Goal: Task Accomplishment & Management: Use online tool/utility

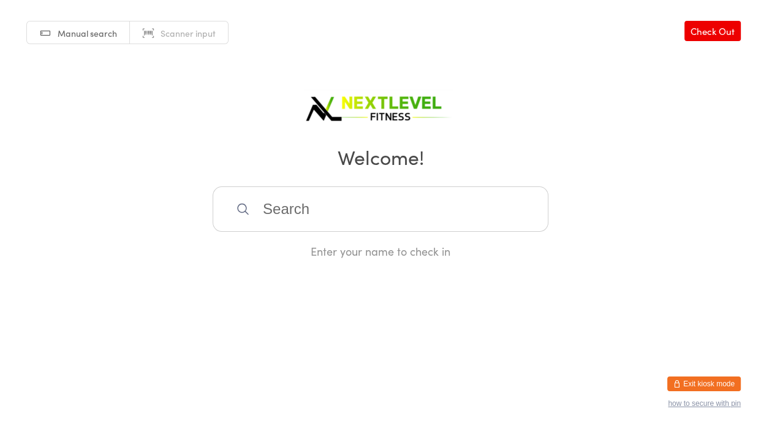
click at [258, 209] on input "search" at bounding box center [381, 208] width 336 height 45
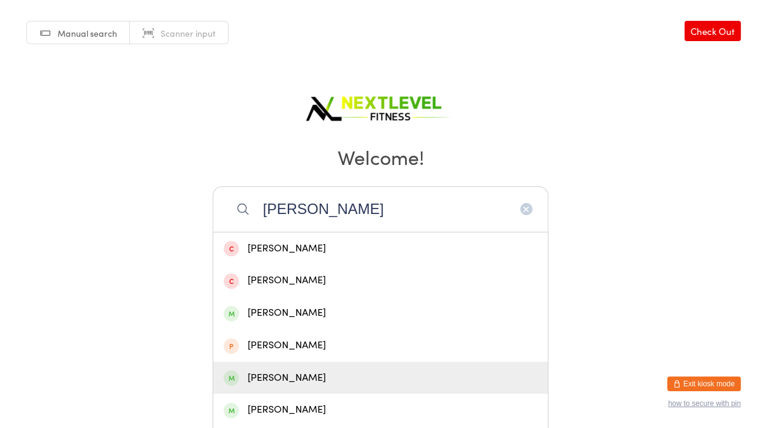
type input "[PERSON_NAME]"
click at [284, 379] on div "[PERSON_NAME]" at bounding box center [381, 377] width 314 height 17
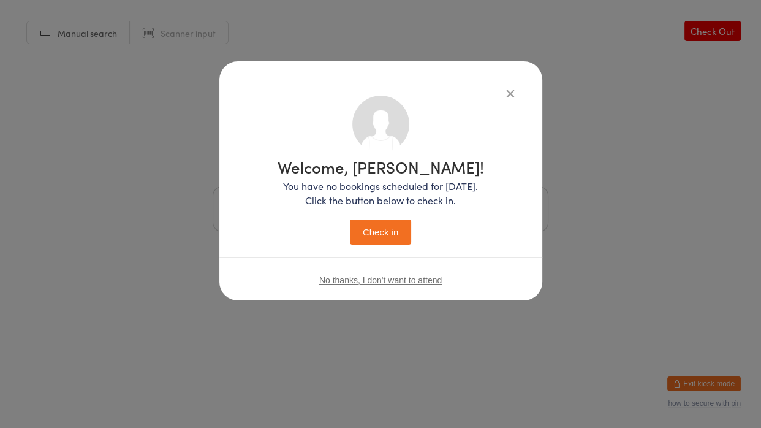
click at [385, 239] on button "Check in" at bounding box center [380, 231] width 61 height 25
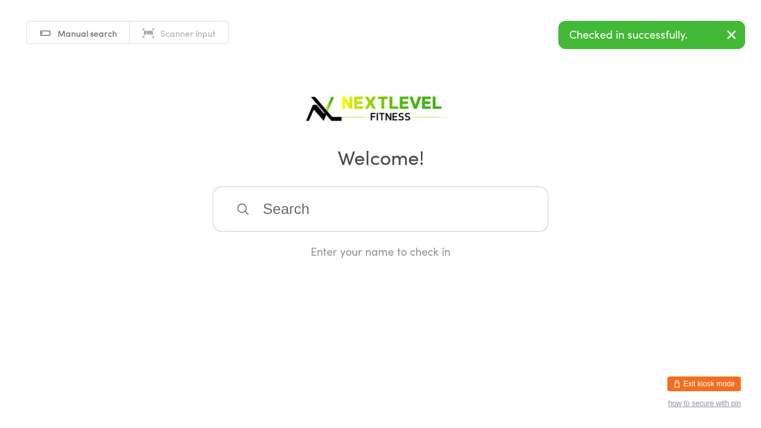
click at [271, 205] on input "search" at bounding box center [381, 208] width 336 height 45
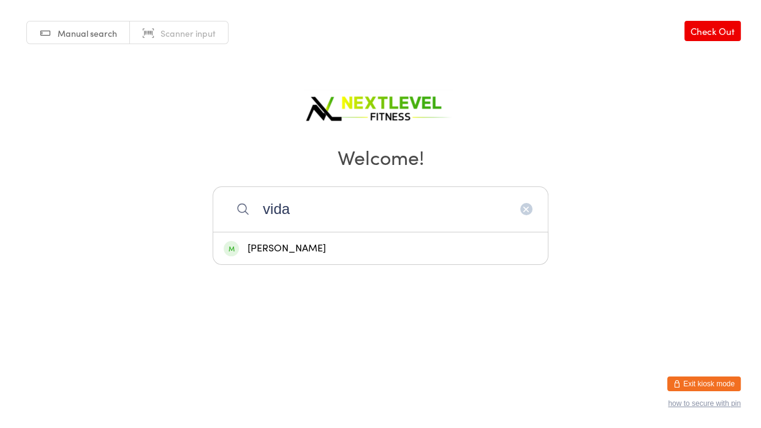
type input "vida"
click at [287, 245] on div "[PERSON_NAME]" at bounding box center [381, 248] width 314 height 17
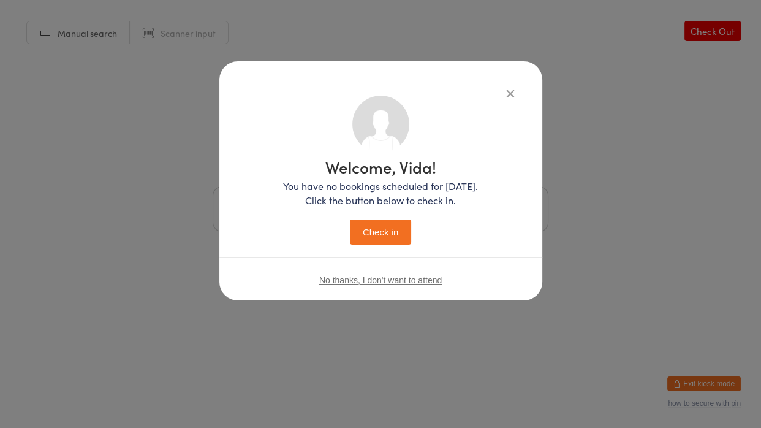
click at [382, 232] on button "Check in" at bounding box center [380, 231] width 61 height 25
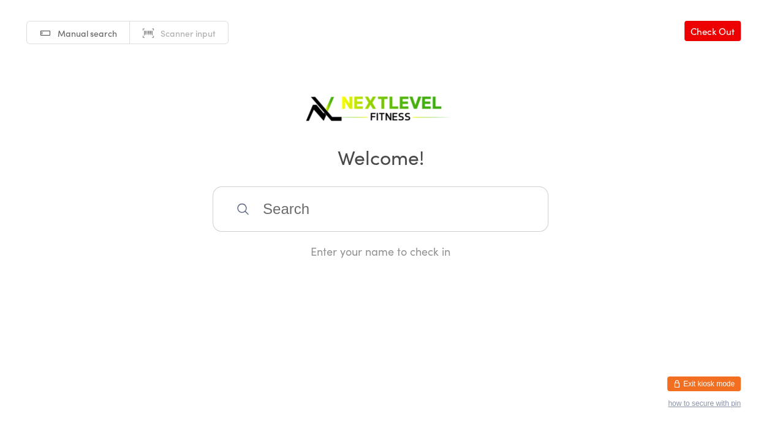
click at [283, 213] on input "search" at bounding box center [381, 208] width 336 height 45
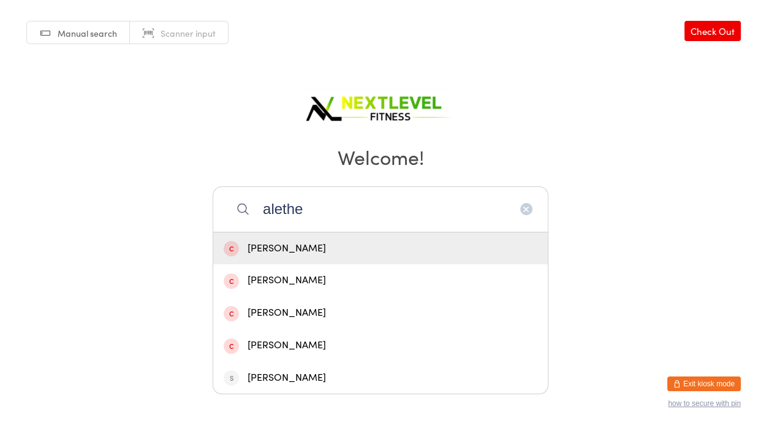
type input "[PERSON_NAME]"
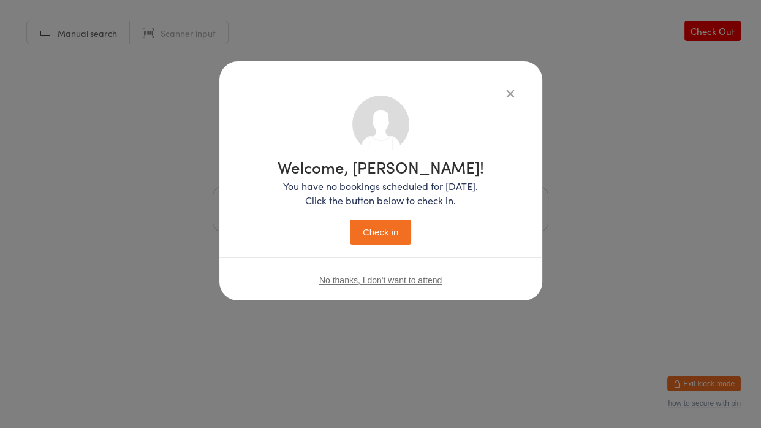
click at [350, 219] on button "Check in" at bounding box center [380, 231] width 61 height 25
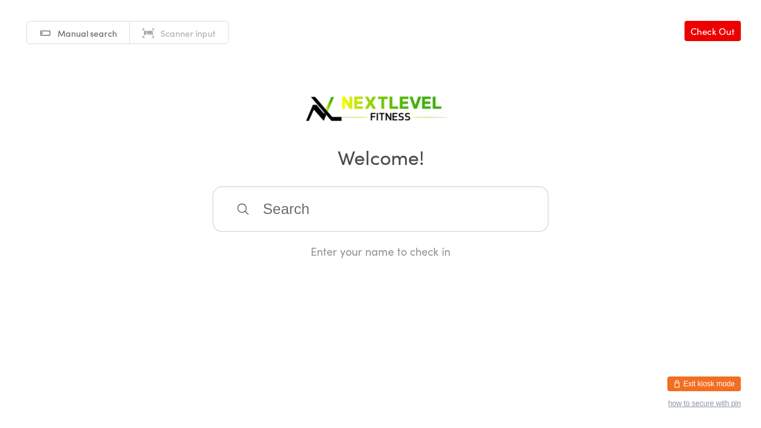
click at [360, 200] on input "search" at bounding box center [381, 208] width 336 height 45
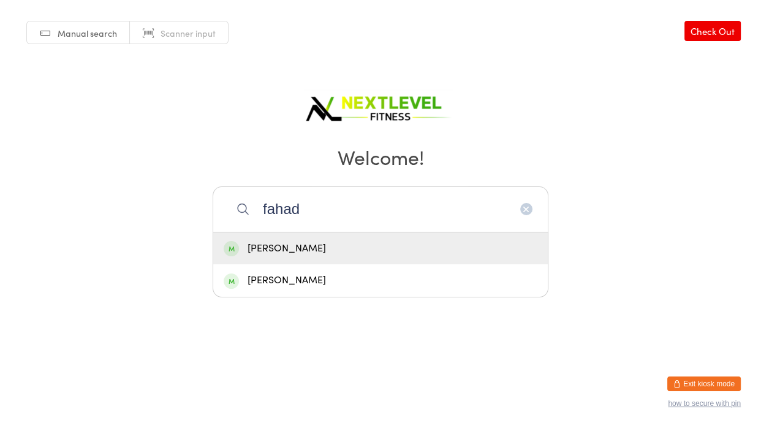
type input "fahad"
click at [300, 252] on div "[PERSON_NAME]" at bounding box center [381, 248] width 314 height 17
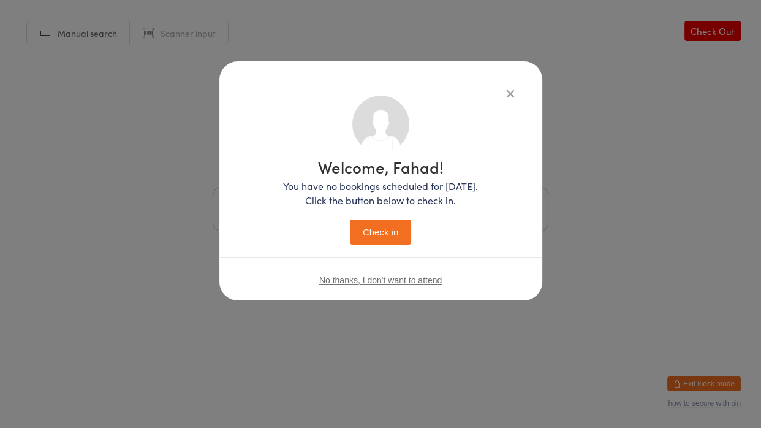
click at [365, 229] on button "Check in" at bounding box center [380, 231] width 61 height 25
